Goal: Task Accomplishment & Management: Use online tool/utility

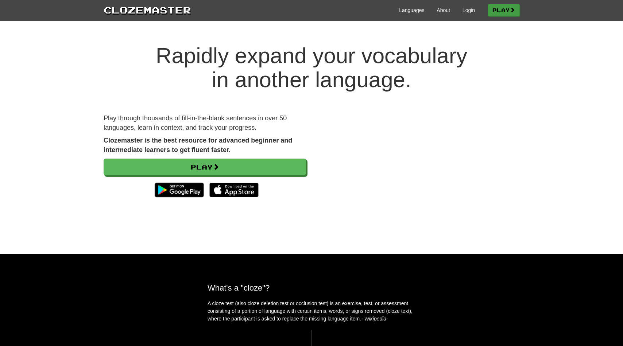
click at [501, 12] on link "Play" at bounding box center [503, 10] width 32 height 12
click at [469, 12] on link "Login" at bounding box center [468, 10] width 12 height 7
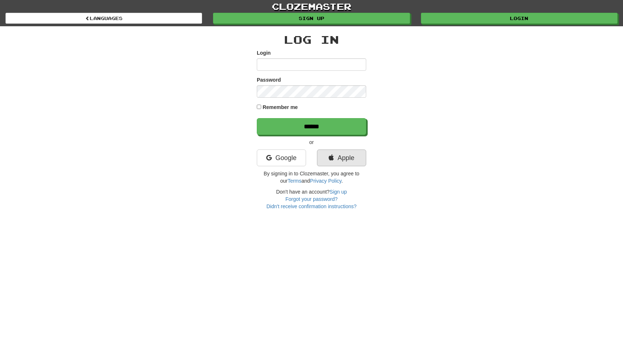
click at [353, 161] on link "Apple" at bounding box center [341, 157] width 49 height 17
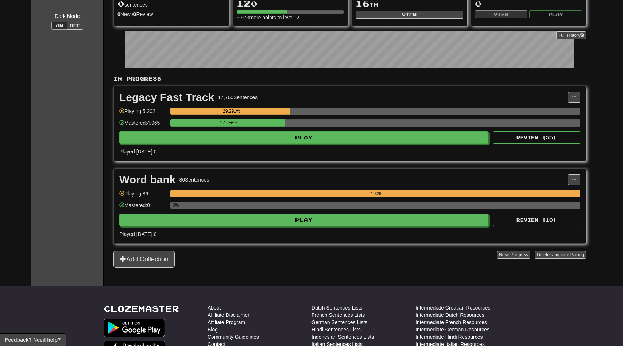
scroll to position [82, 0]
click at [574, 178] on span at bounding box center [574, 179] width 4 height 4
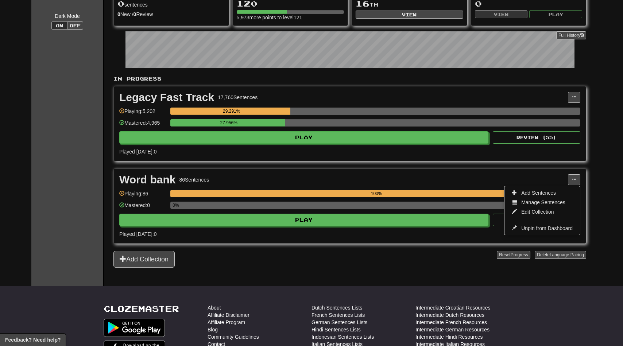
click at [156, 177] on div "Word bank" at bounding box center [147, 179] width 56 height 11
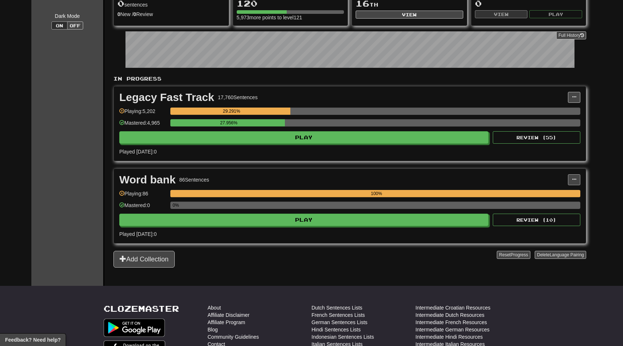
click at [577, 181] on button at bounding box center [574, 179] width 12 height 11
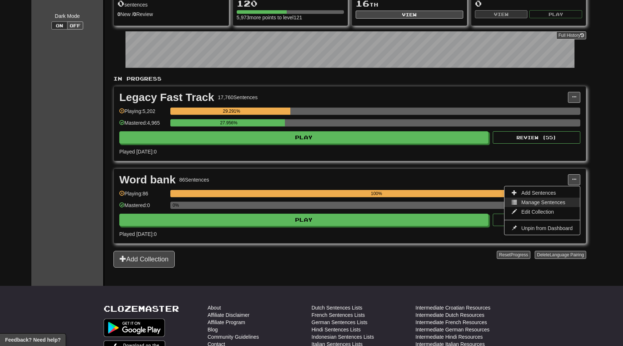
click at [560, 203] on span "Manage Sentences" at bounding box center [543, 202] width 44 height 6
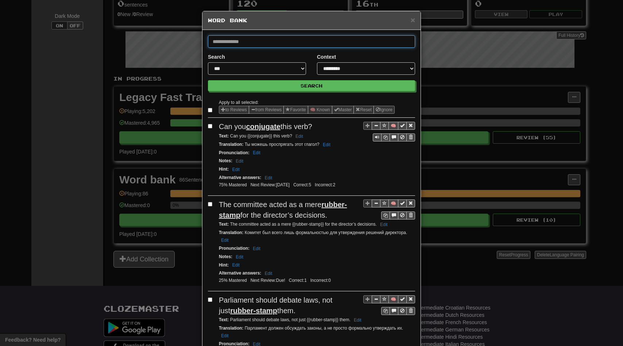
click at [228, 35] on input "text" at bounding box center [311, 41] width 207 height 12
paste input "**********"
type input "**********"
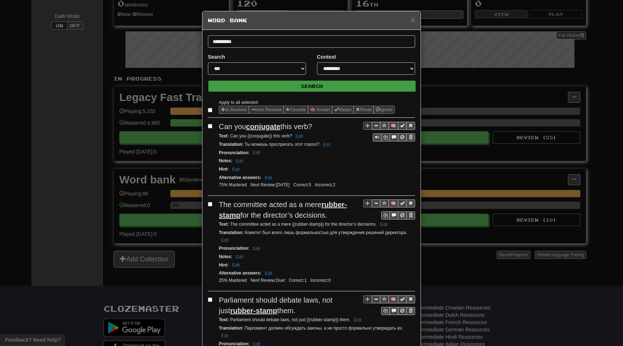
click at [306, 84] on button "Search" at bounding box center [311, 86] width 207 height 11
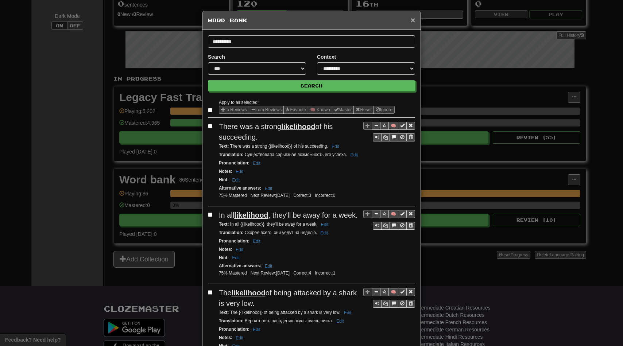
click at [412, 19] on span "×" at bounding box center [413, 20] width 4 height 8
